Goal: Transaction & Acquisition: Purchase product/service

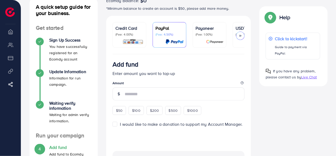
scroll to position [35, 0]
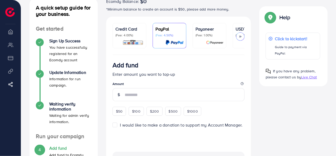
click at [27, 0] on div "A quick setup guide for your business. Get started Sign Up Success You have suc…" at bounding box center [63, 132] width 77 height 269
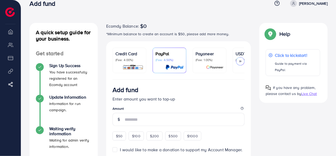
scroll to position [0, 0]
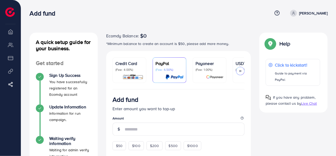
drag, startPoint x: 149, startPoint y: 63, endPoint x: 153, endPoint y: 81, distance: 18.3
click at [153, 81] on ul "Credit Card (Fee: 4.00%) PayPal (Fee: 4.50%) Payoneer (Fee: 1.00%) USDT (Fee: 0…" at bounding box center [179, 73] width 132 height 32
drag, startPoint x: 284, startPoint y: 2, endPoint x: 90, endPoint y: 8, distance: 194.2
click at [90, 8] on div "Add fund Help Center Contact Support Term and policy About Us [PERSON_NAME] Log…" at bounding box center [179, 13] width 298 height 14
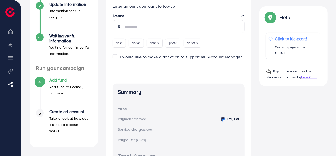
scroll to position [101, 0]
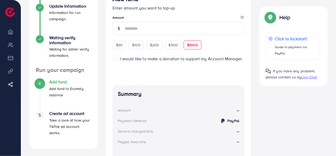
click at [191, 47] on span "$1000" at bounding box center [192, 44] width 11 height 5
type input "****"
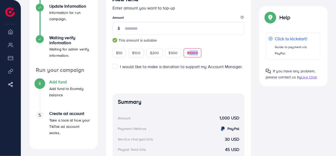
click at [191, 47] on div "Add fund Enter amount you want to top-up Amount **** This amount is suitable $5…" at bounding box center [179, 26] width 132 height 62
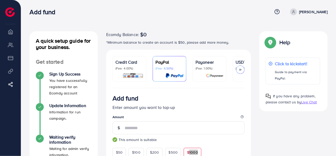
scroll to position [0, 0]
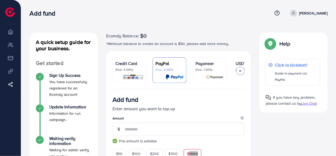
click at [273, 45] on img at bounding box center [270, 43] width 9 height 9
click at [145, 6] on div "Add fund Help Center Contact Support Term and policy About Us [PERSON_NAME] Log…" at bounding box center [179, 13] width 298 height 14
